Goal: Transaction & Acquisition: Purchase product/service

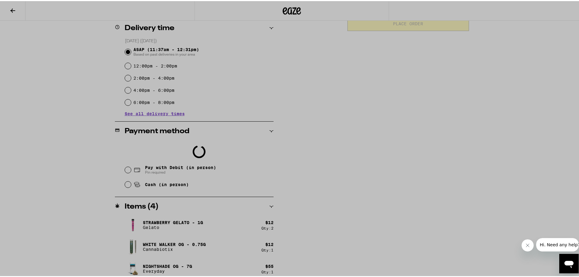
click at [467, 68] on div at bounding box center [292, 138] width 584 height 277
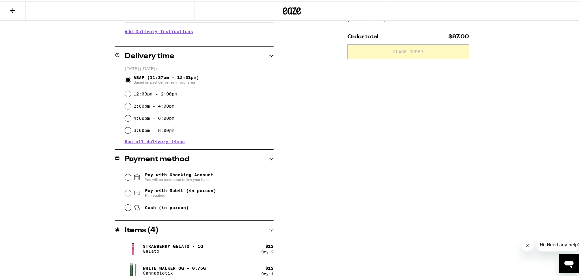
scroll to position [91, 0]
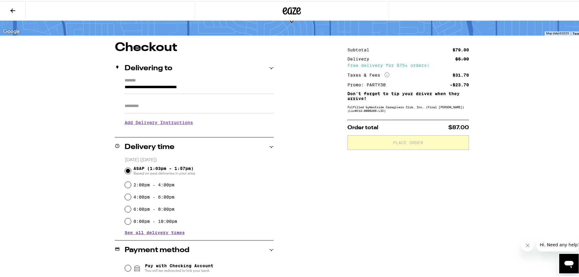
scroll to position [122, 0]
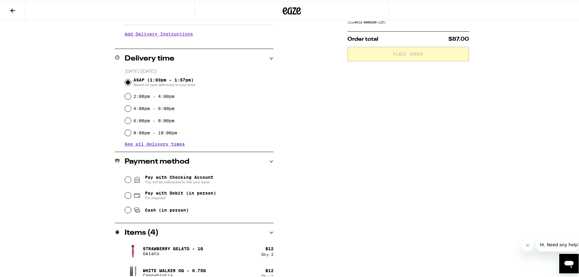
click at [176, 175] on span "Pay with Checking Account You will be redirected to link your bank" at bounding box center [179, 179] width 68 height 10
click at [131, 175] on input "Pay with Checking Account You will be redirected to link your bank" at bounding box center [128, 178] width 6 height 6
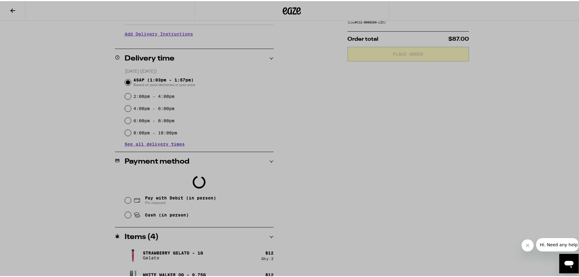
click at [445, 183] on div at bounding box center [292, 138] width 584 height 277
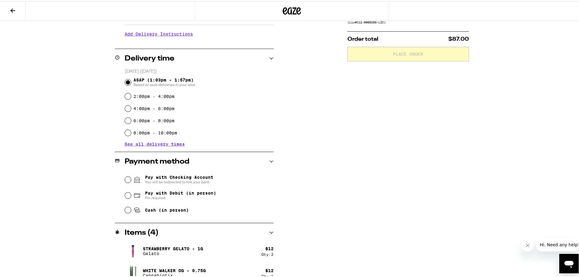
click at [161, 193] on span "Pay with Debit (in person)" at bounding box center [180, 191] width 71 height 5
click at [131, 193] on input "Pay with Debit (in person) Pin required" at bounding box center [128, 194] width 6 height 6
radio input "true"
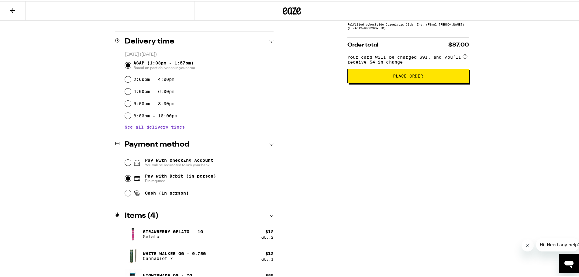
scroll to position [152, 0]
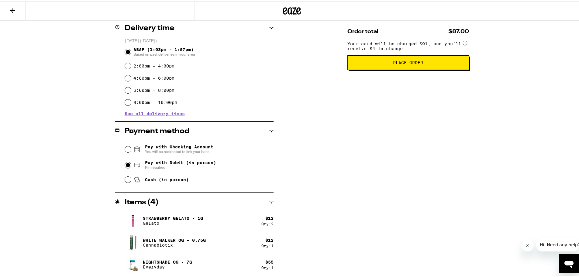
click at [406, 64] on span "Place Order" at bounding box center [408, 61] width 30 height 4
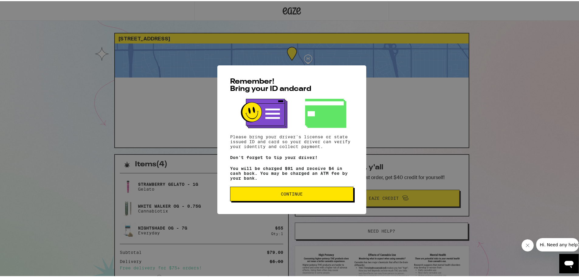
click at [291, 195] on span "Continue" at bounding box center [292, 193] width 22 height 4
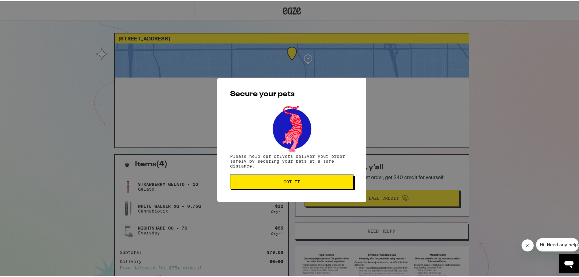
click at [286, 177] on button "Got it" at bounding box center [291, 180] width 123 height 15
